Goal: Transaction & Acquisition: Download file/media

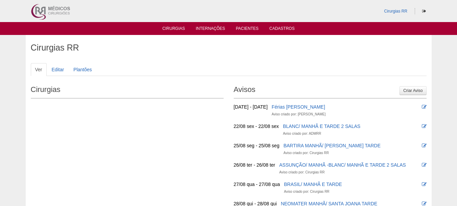
click at [170, 25] on ul "Cirurgias Internações Pacientes Cadastros" at bounding box center [228, 28] width 457 height 13
click at [171, 26] on link "Cirurgias" at bounding box center [174, 29] width 23 height 6
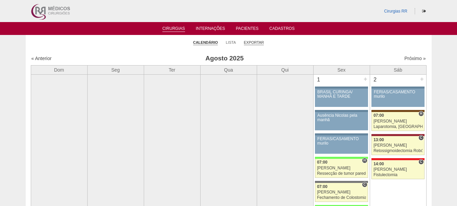
click at [257, 42] on link "Exportar" at bounding box center [254, 42] width 20 height 5
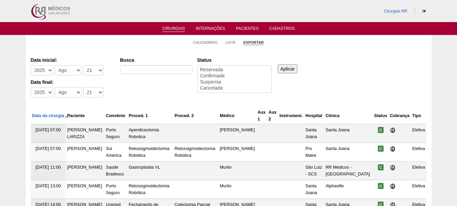
select select
click at [210, 43] on link "Calendário" at bounding box center [205, 42] width 24 height 5
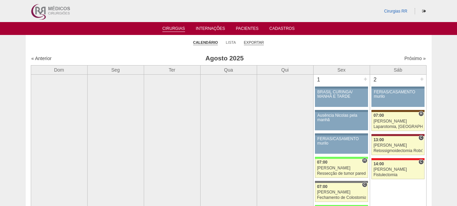
click at [257, 43] on link "Exportar" at bounding box center [254, 42] width 20 height 5
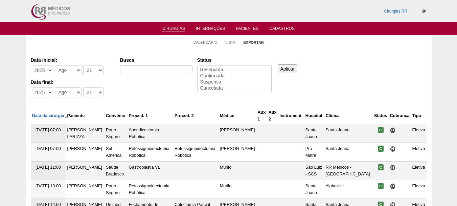
select select
click at [95, 70] on select "-Dia 1 2 3 4 5 6 7 8 9 10 11 12 13 14 15 16 17 18 19 20 21 22 23 24 25 26 27 28…" at bounding box center [93, 70] width 20 height 10
select select "22"
click at [83, 65] on select "-Dia 1 2 3 4 5 6 7 8 9 10 11 12 13 14 15 16 17 18 19 20 21 22 23 24 25 26 27 28…" at bounding box center [93, 70] width 20 height 10
click at [74, 70] on select "-Mês Jan Fev Mar Abr Mai Jun Jul Ago Set Out Nov Dez" at bounding box center [68, 70] width 27 height 10
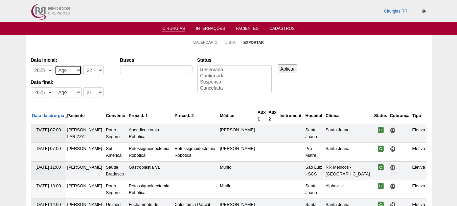
select select "7"
click at [55, 65] on select "-Mês Jan Fev Mar Abr Mai Jun Jul Ago Set Out Nov Dez" at bounding box center [68, 70] width 27 height 10
click at [95, 93] on select "-Dia 1 2 3 4 5 6 7 8 9 10 11 12 13 14 15 16 17 18 19 20 21 22 23 24 25 26 27 28…" at bounding box center [93, 92] width 20 height 10
select select "20"
click at [83, 87] on select "-Dia 1 2 3 4 5 6 7 8 9 10 11 12 13 14 15 16 17 18 19 20 21 22 23 24 25 26 27 28…" at bounding box center [93, 92] width 20 height 10
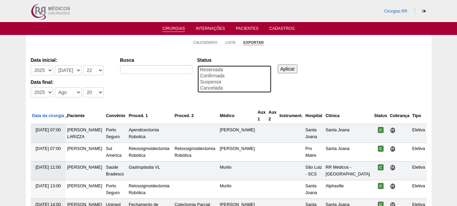
select select "conf"
click at [211, 78] on option "Confirmada" at bounding box center [235, 76] width 70 height 6
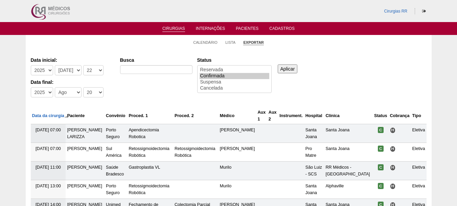
click at [283, 68] on input "Aplicar" at bounding box center [288, 68] width 20 height 9
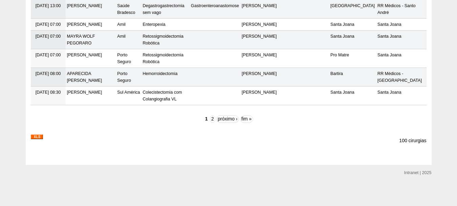
scroll to position [2450, 0]
click at [35, 135] on img at bounding box center [37, 136] width 12 height 5
